Goal: Information Seeking & Learning: Learn about a topic

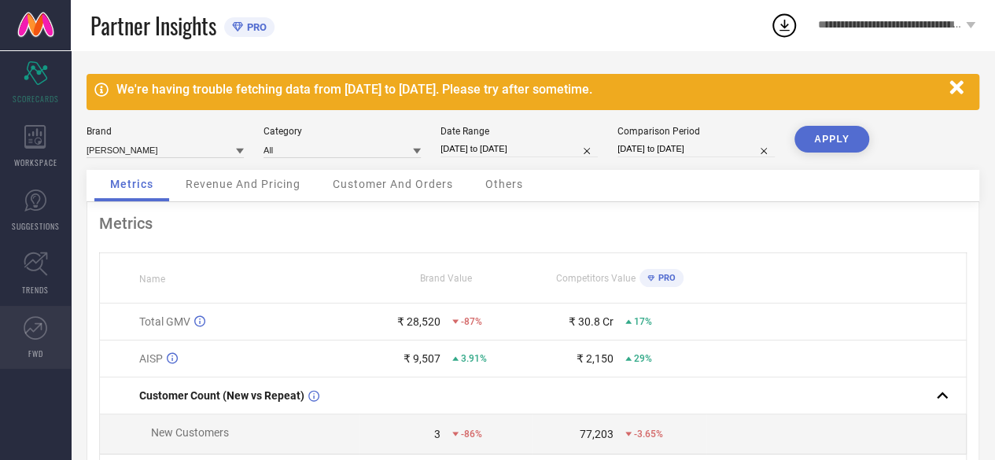
click at [44, 329] on icon at bounding box center [36, 328] width 24 height 24
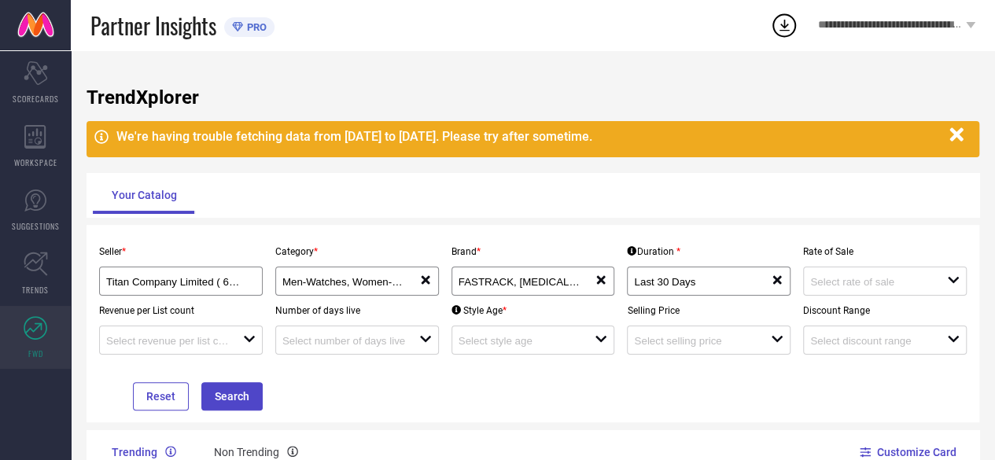
click at [285, 142] on div "We're having trouble fetching data from [DATE] to [DATE]. Please try after some…" at bounding box center [528, 136] width 825 height 15
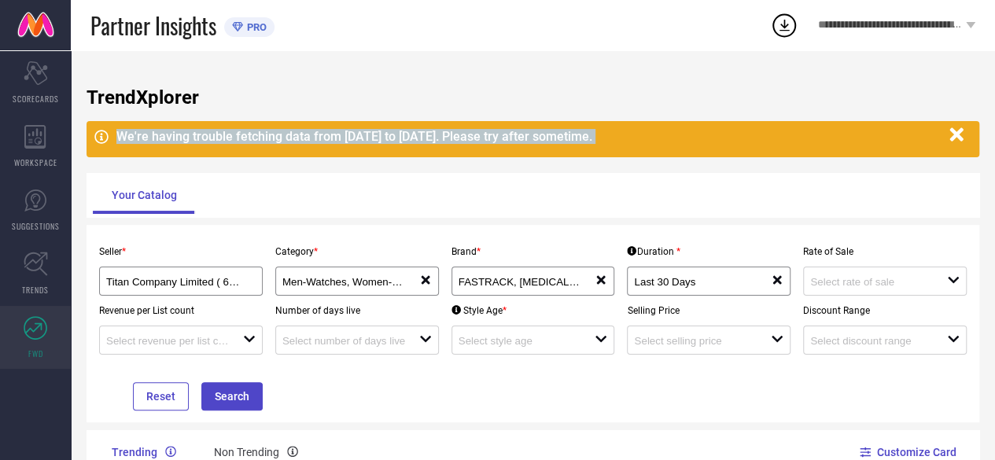
click at [285, 142] on div "We're having trouble fetching data from [DATE] to [DATE]. Please try after some…" at bounding box center [528, 136] width 825 height 15
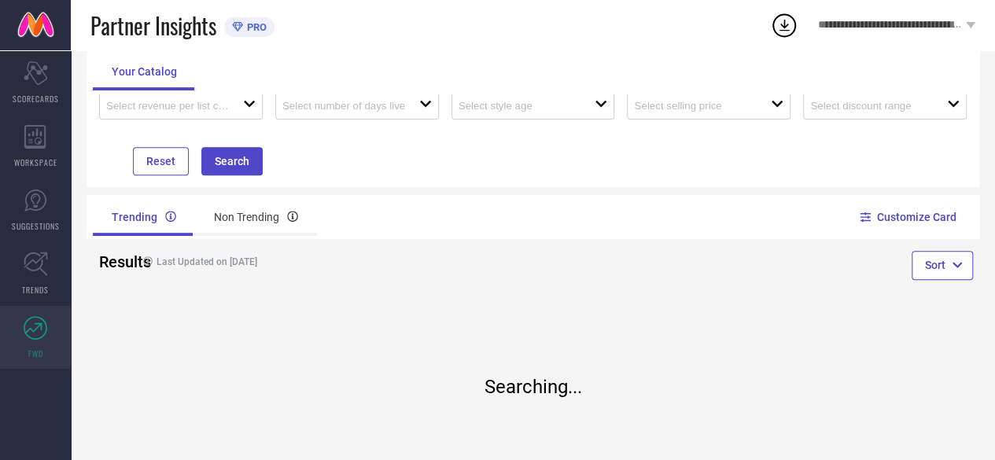
scroll to position [236, 0]
click at [233, 204] on div "Non Trending" at bounding box center [256, 216] width 122 height 38
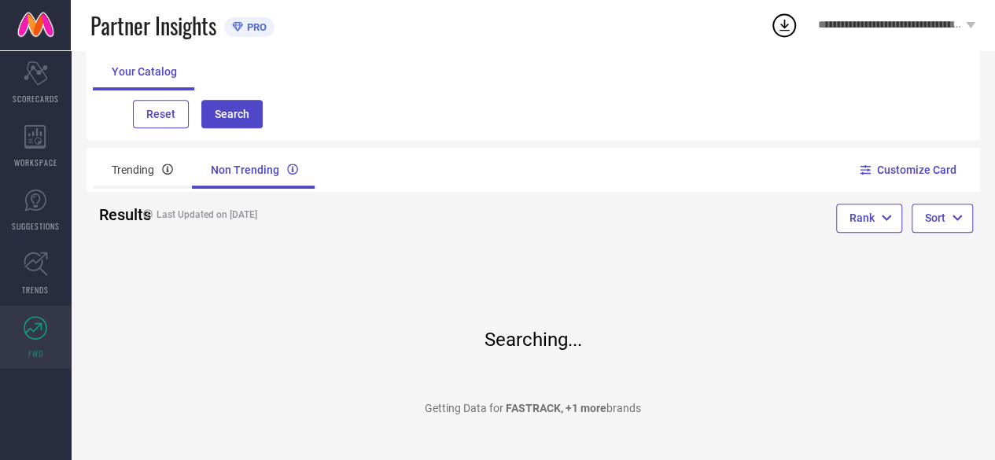
scroll to position [320, 0]
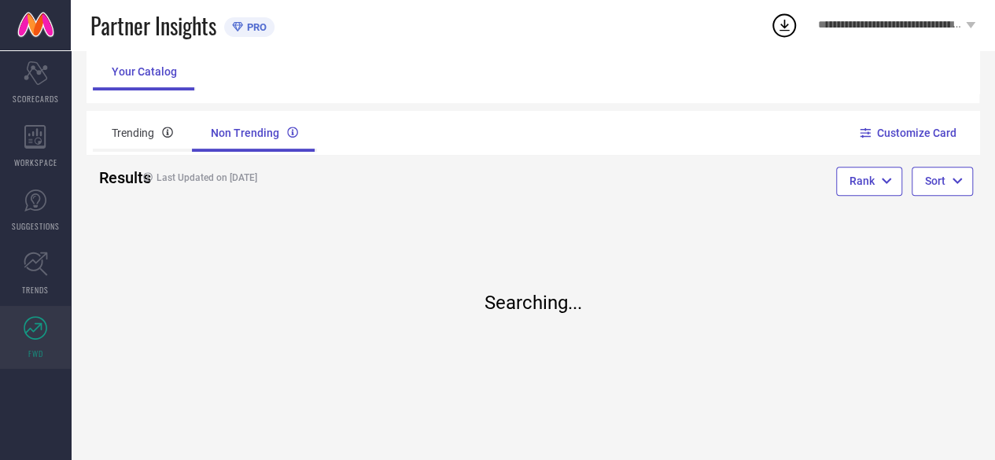
click at [586, 356] on div "Searching... Getting Data for FASTRACK , +1 more brands" at bounding box center [533, 324] width 354 height 223
click at [157, 132] on div "Trending" at bounding box center [142, 133] width 99 height 38
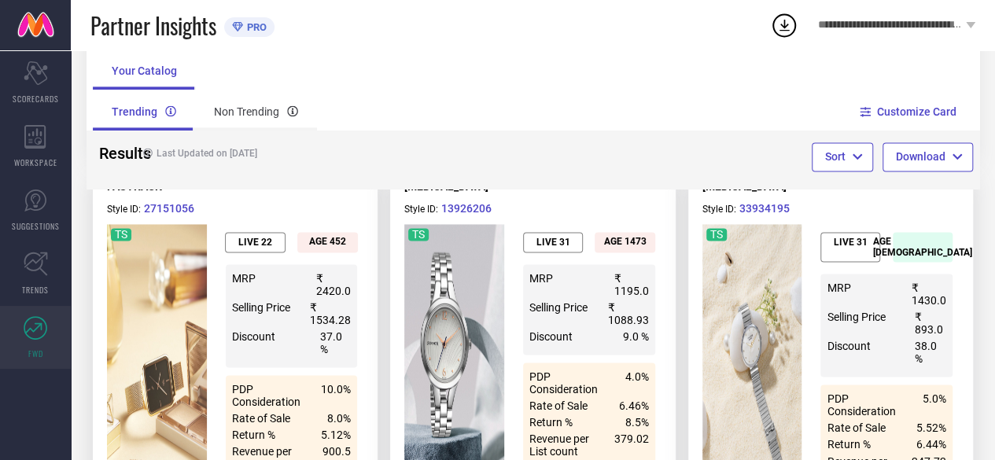
scroll to position [1028, 0]
drag, startPoint x: 909, startPoint y: 113, endPoint x: 908, endPoint y: 124, distance: 10.3
click at [908, 124] on button "Customize Card" at bounding box center [909, 112] width 95 height 44
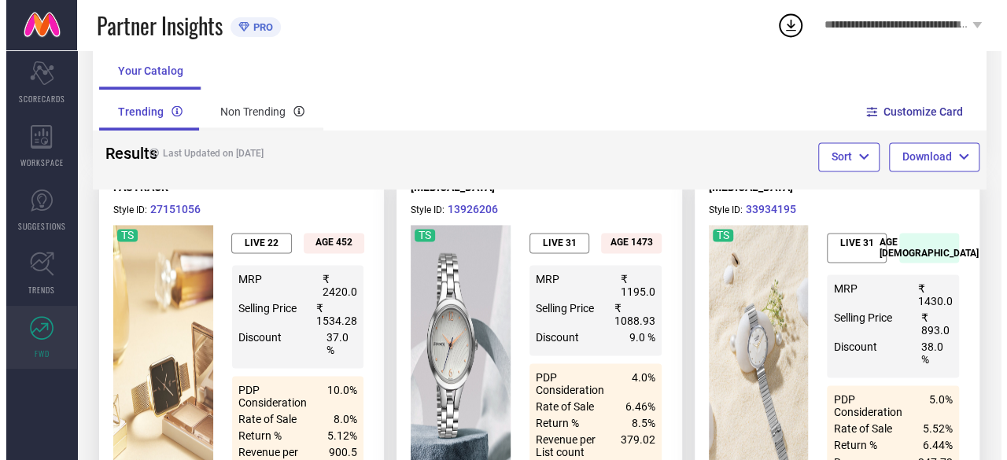
scroll to position [0, 0]
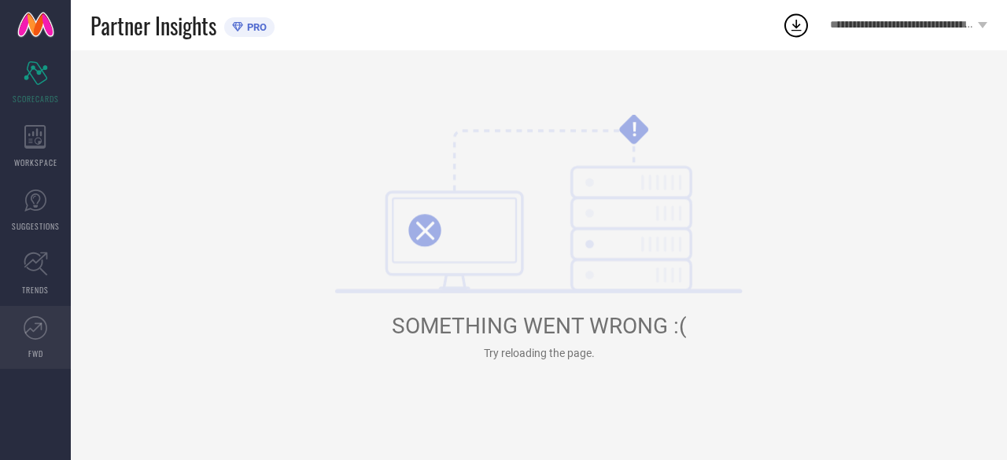
click at [45, 320] on icon at bounding box center [36, 328] width 24 height 24
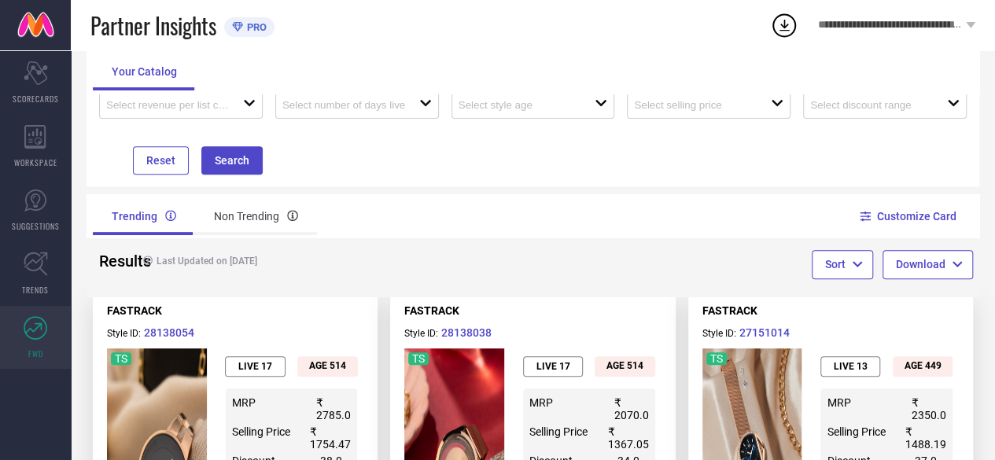
scroll to position [315, 0]
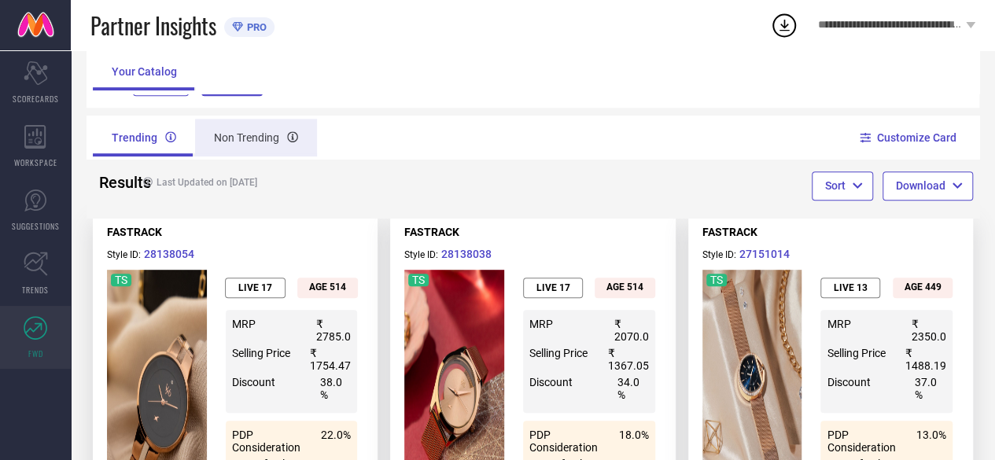
click at [239, 138] on div "Non Trending" at bounding box center [256, 138] width 122 height 38
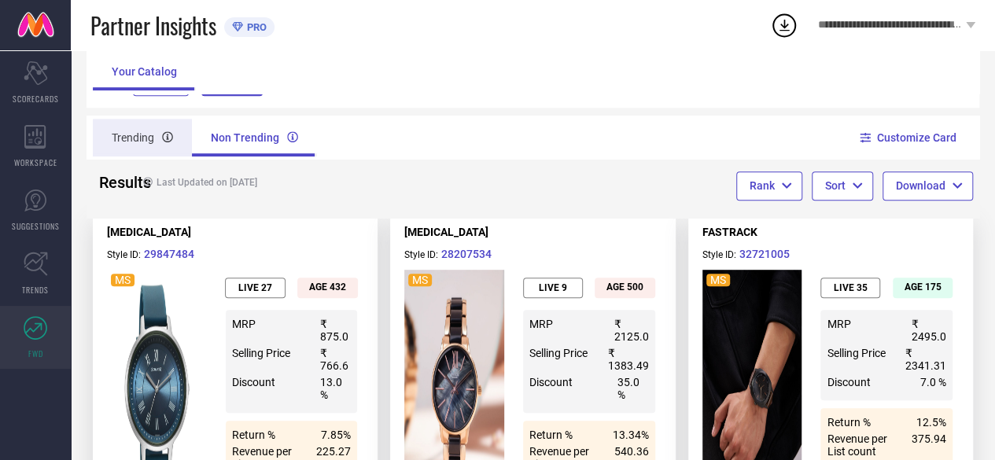
click at [118, 130] on div "Trending" at bounding box center [142, 138] width 99 height 38
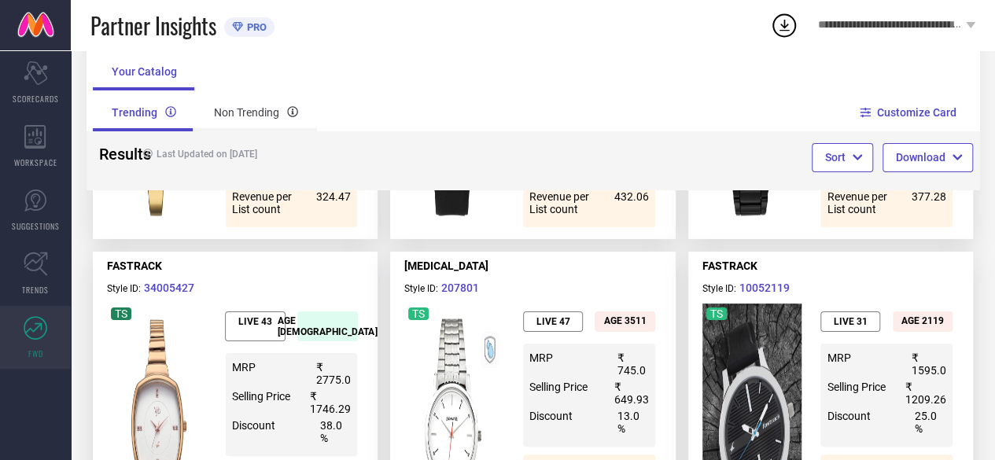
scroll to position [2990, 0]
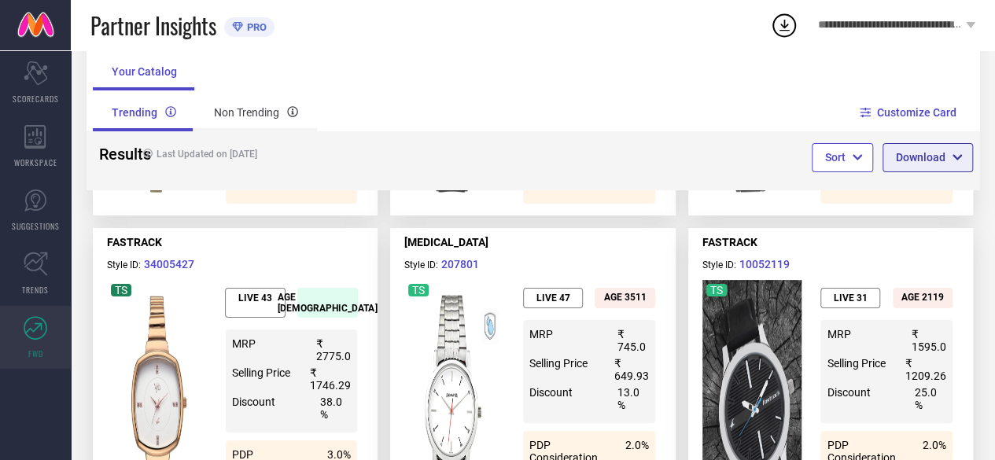
click at [931, 152] on button "Download" at bounding box center [928, 157] width 90 height 28
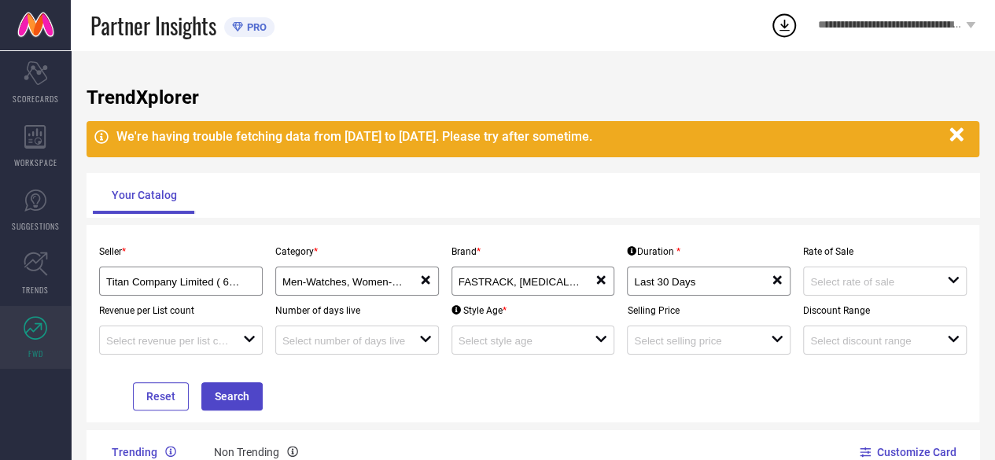
scroll to position [315, 0]
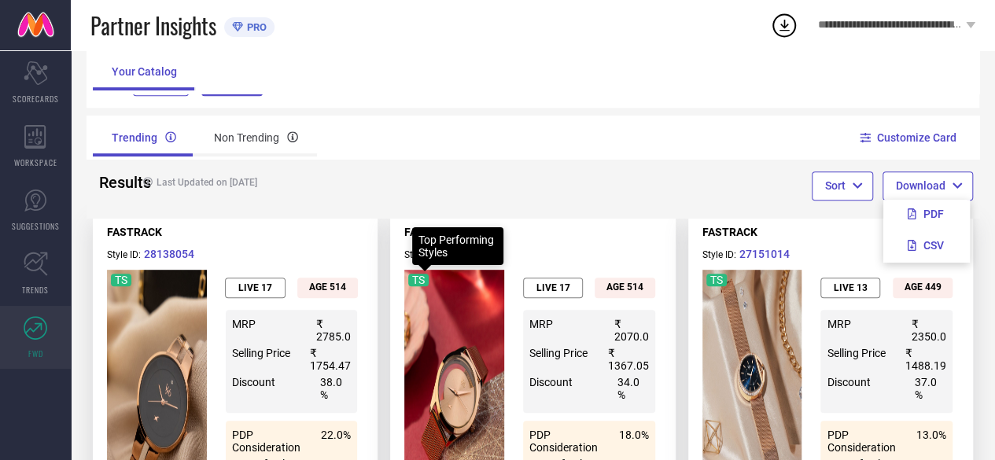
click at [232, 281] on div "LIVE 17" at bounding box center [255, 288] width 61 height 20
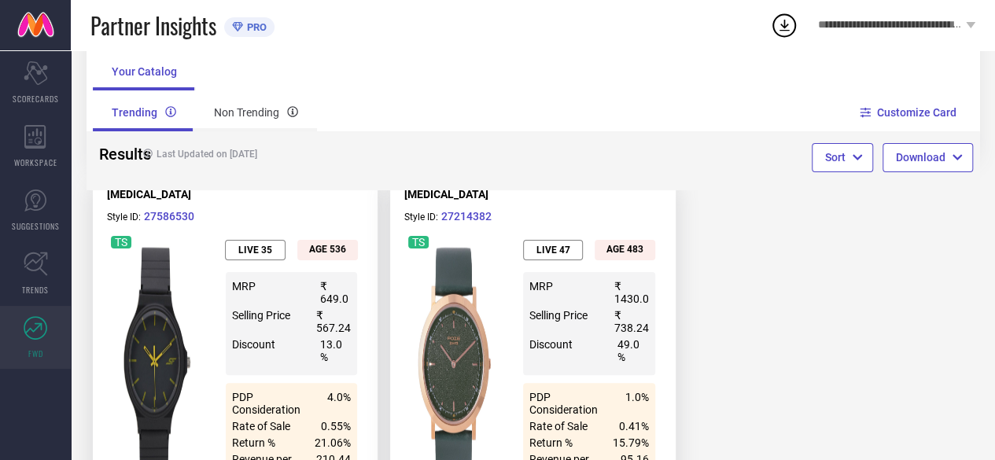
scroll to position [6230, 0]
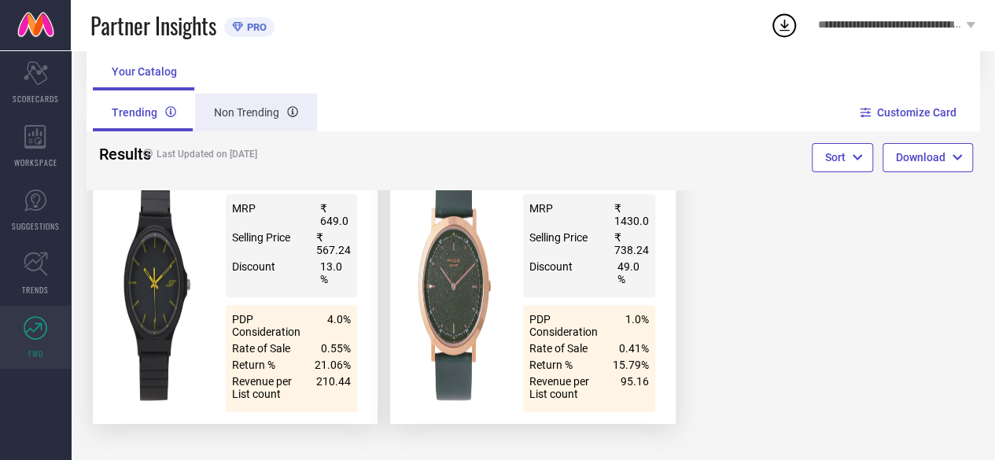
click at [218, 97] on div "Non Trending" at bounding box center [256, 113] width 122 height 38
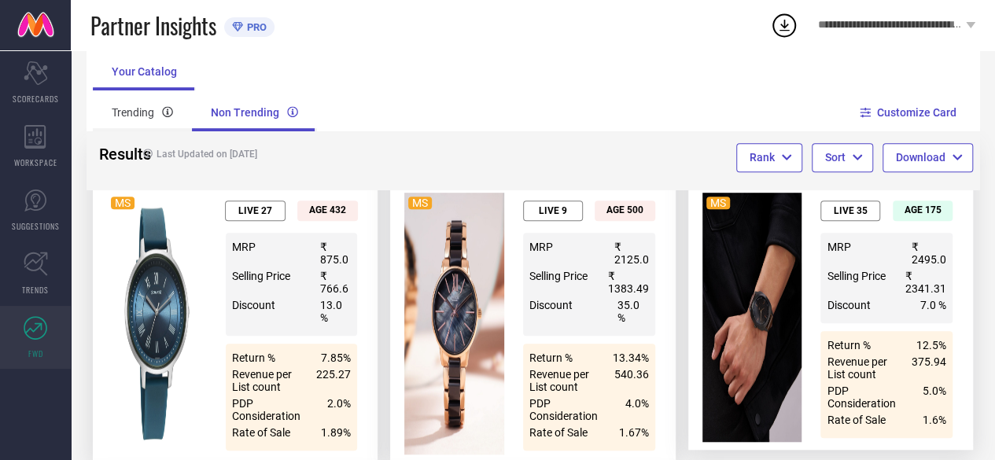
scroll to position [315, 0]
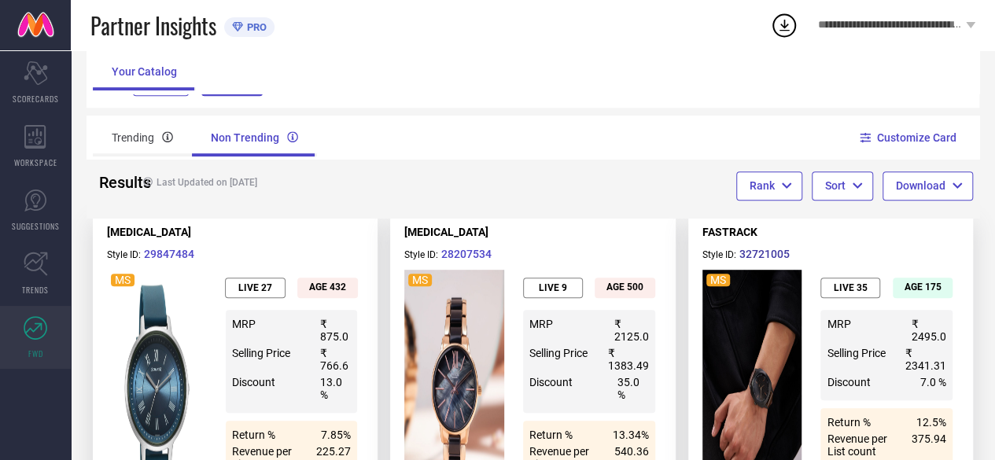
click at [780, 253] on button "32721005" at bounding box center [765, 254] width 52 height 16
click at [470, 75] on div "Your Catalog" at bounding box center [533, 72] width 880 height 38
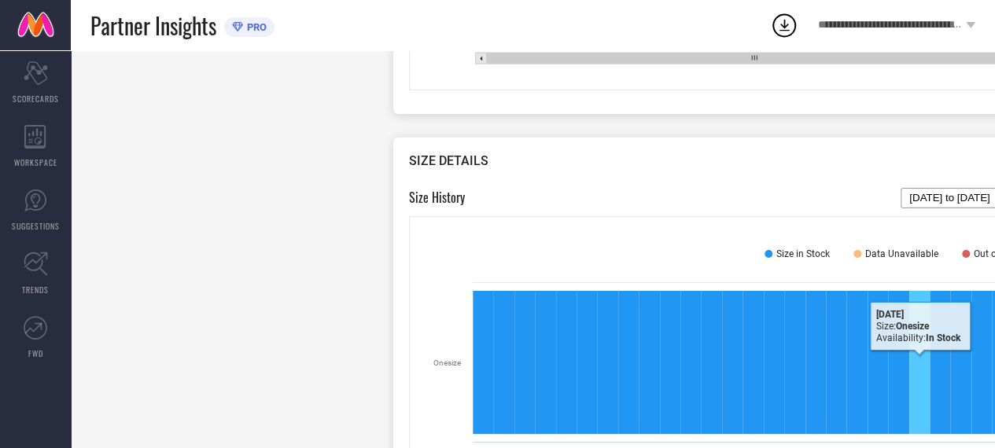
scroll to position [1407, 0]
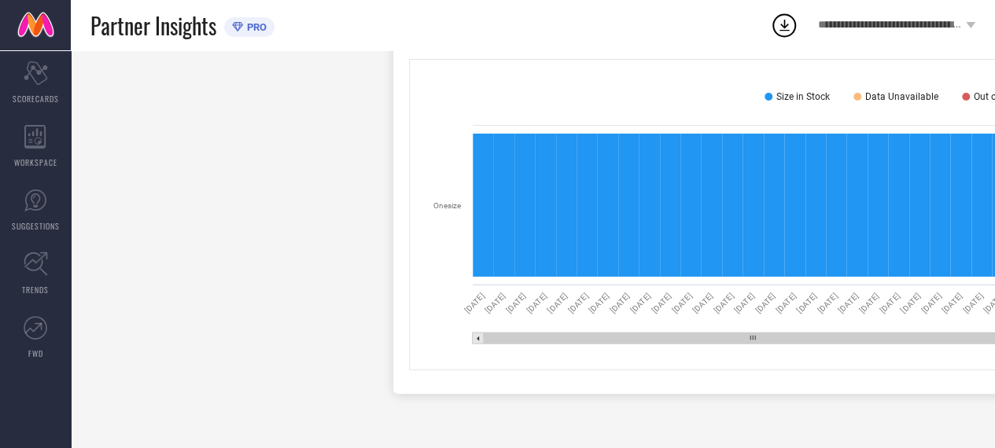
drag, startPoint x: 896, startPoint y: 334, endPoint x: 997, endPoint y: 330, distance: 100.8
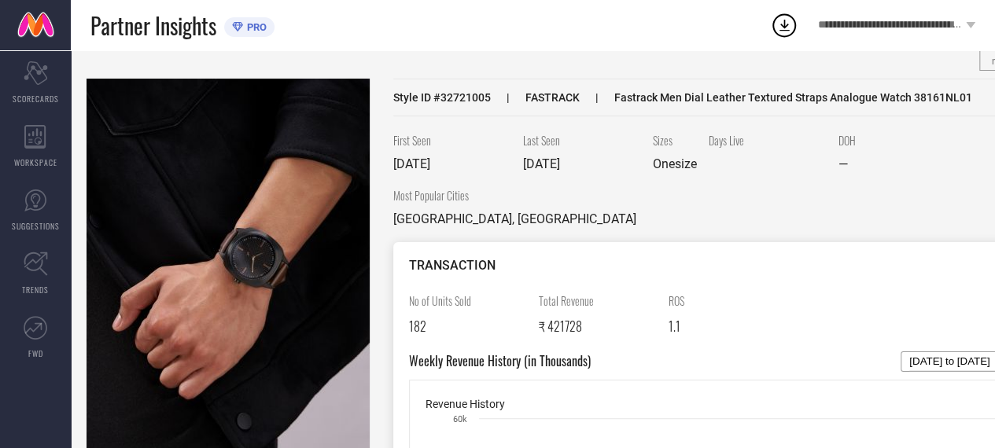
scroll to position [0, 0]
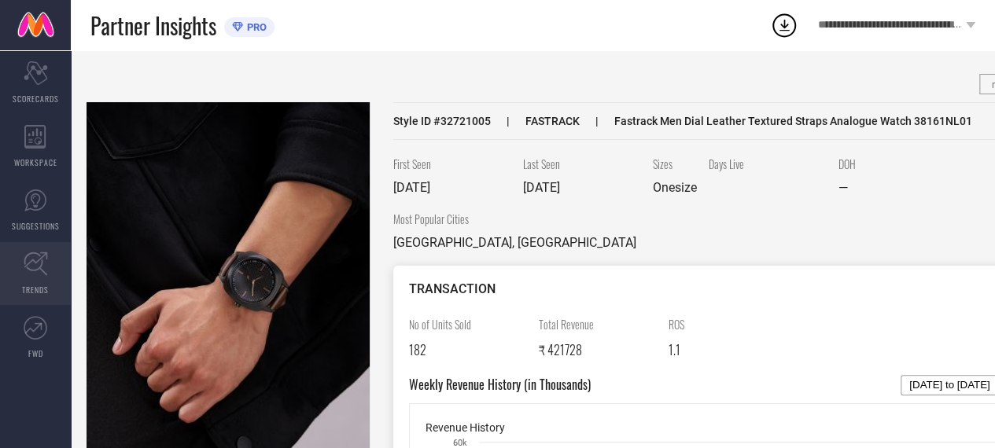
click at [52, 259] on link "TRENDS" at bounding box center [35, 273] width 71 height 63
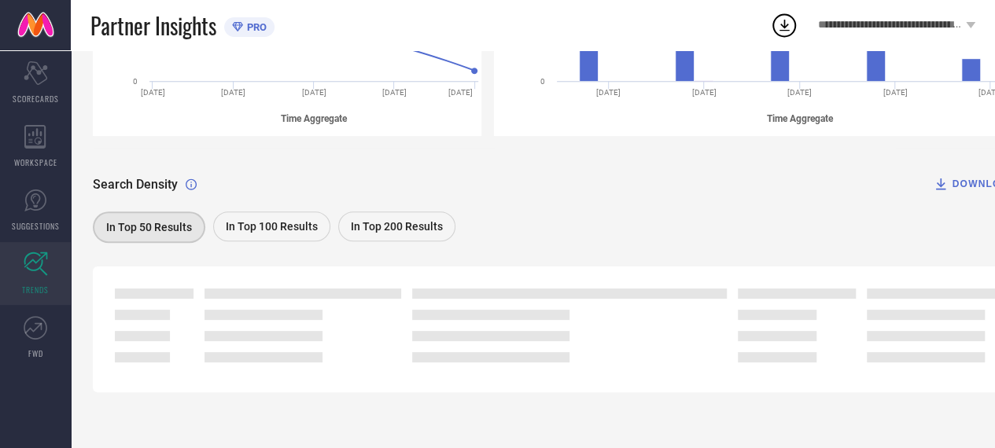
scroll to position [397, 0]
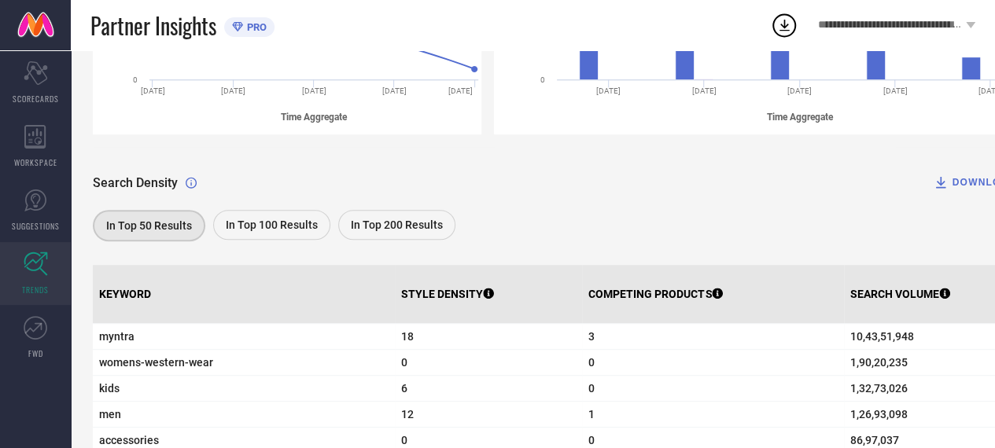
click at [260, 219] on span "In Top 100 Results" at bounding box center [272, 225] width 92 height 13
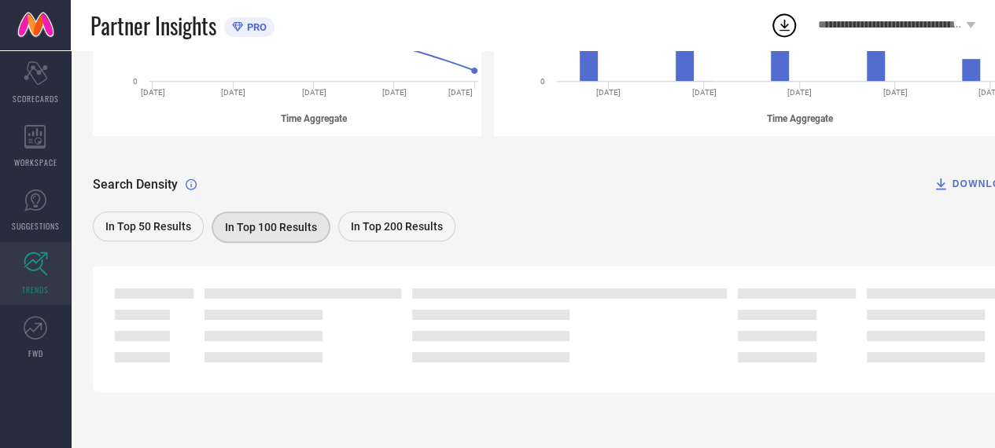
click at [377, 215] on div "In Top 200 Results" at bounding box center [396, 227] width 117 height 30
click at [304, 235] on div "In Top 100 Results" at bounding box center [270, 227] width 117 height 30
click at [187, 233] on div "In Top 50 Results" at bounding box center [148, 227] width 111 height 30
click at [373, 238] on div "In Top 200 Results" at bounding box center [396, 227] width 117 height 30
click at [267, 240] on div "In Top 100 Results" at bounding box center [270, 227] width 117 height 30
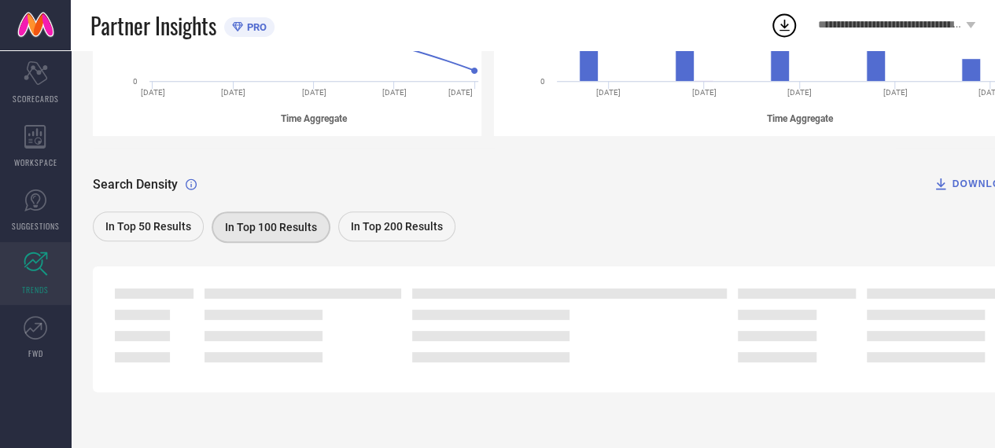
click at [160, 232] on div "In Top 50 Results" at bounding box center [148, 227] width 111 height 30
click at [439, 220] on div "In Top 200 Results" at bounding box center [396, 227] width 117 height 30
click at [277, 227] on span "In Top 100 Results" at bounding box center [270, 226] width 92 height 13
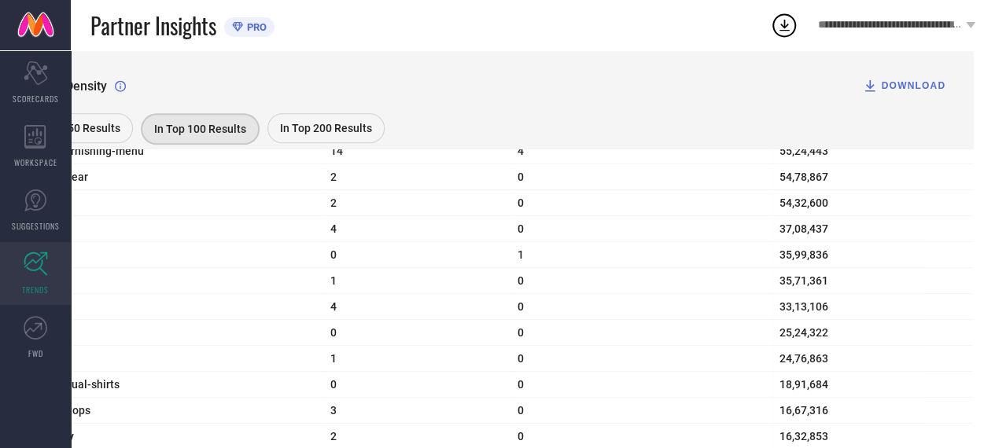
scroll to position [790, 0]
